Goal: Information Seeking & Learning: Learn about a topic

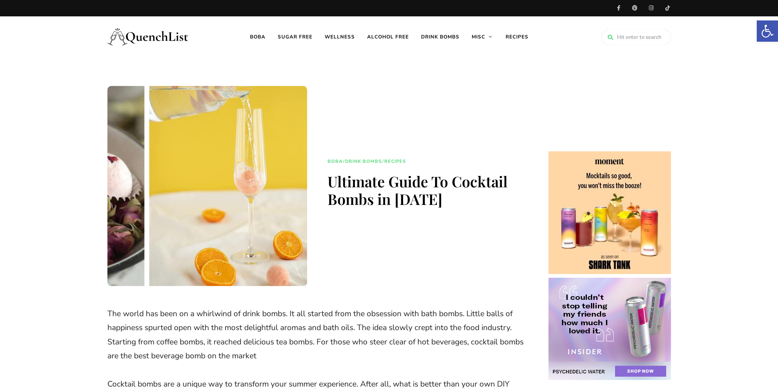
click at [148, 35] on img at bounding box center [148, 36] width 82 height 33
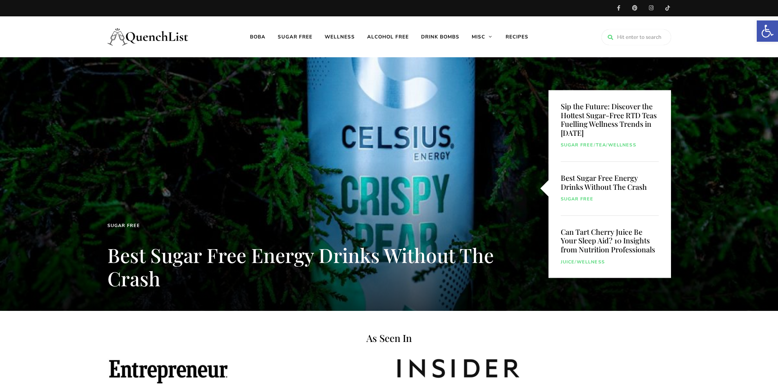
click at [286, 38] on link "Sugar free" at bounding box center [295, 36] width 47 height 41
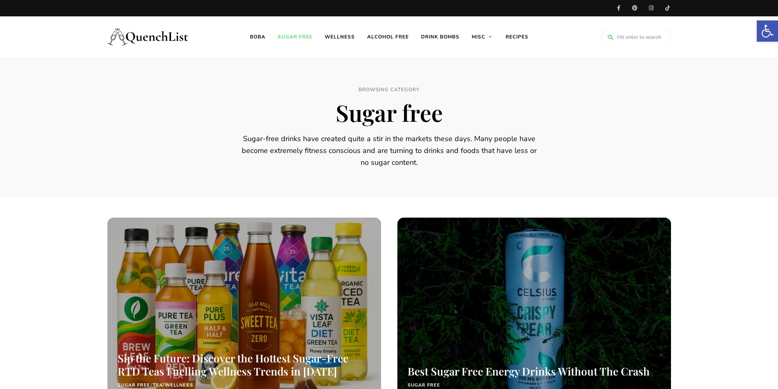
click at [261, 36] on link "Boba" at bounding box center [258, 36] width 28 height 41
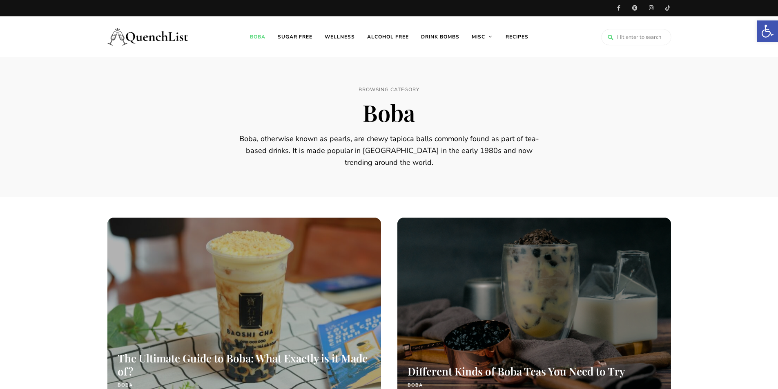
click at [398, 38] on link "Alcohol free" at bounding box center [388, 36] width 54 height 41
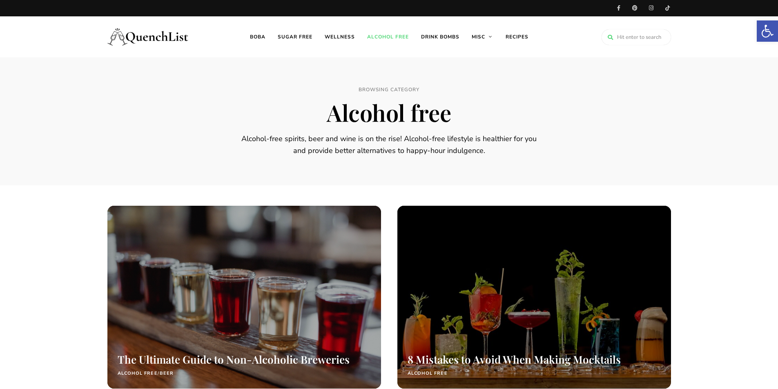
click at [454, 42] on link "Drink Bombs" at bounding box center [440, 36] width 51 height 41
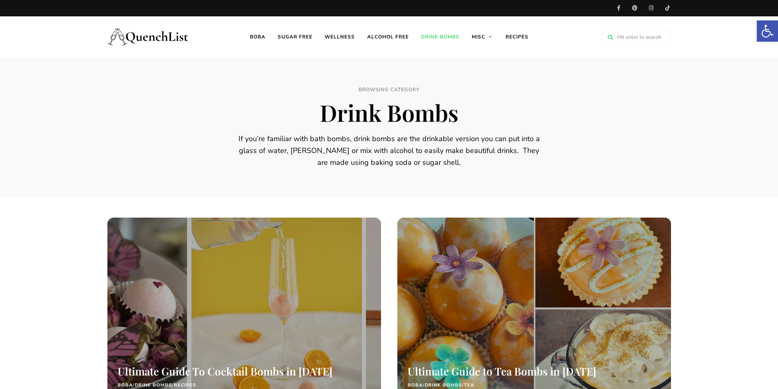
click at [484, 74] on link "Coffee" at bounding box center [501, 77] width 78 height 15
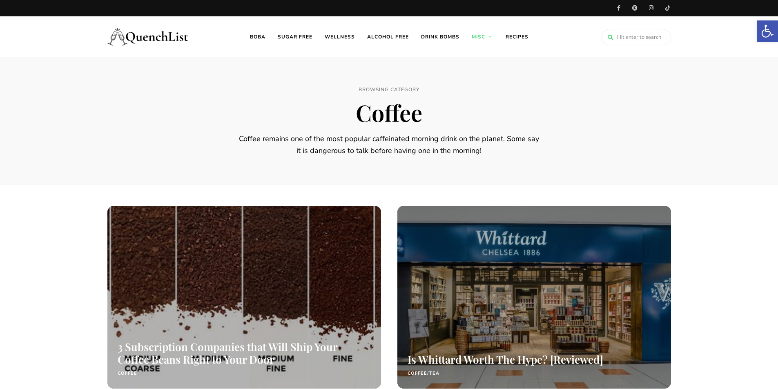
click at [479, 85] on link "Tea" at bounding box center [501, 92] width 78 height 15
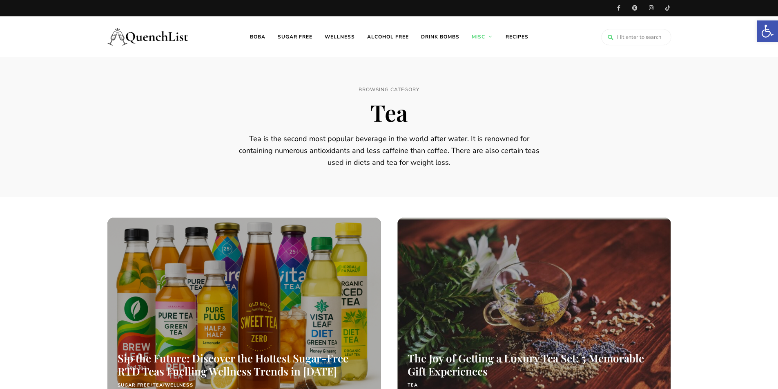
click at [308, 249] on div at bounding box center [244, 308] width 274 height 183
